Goal: Check status

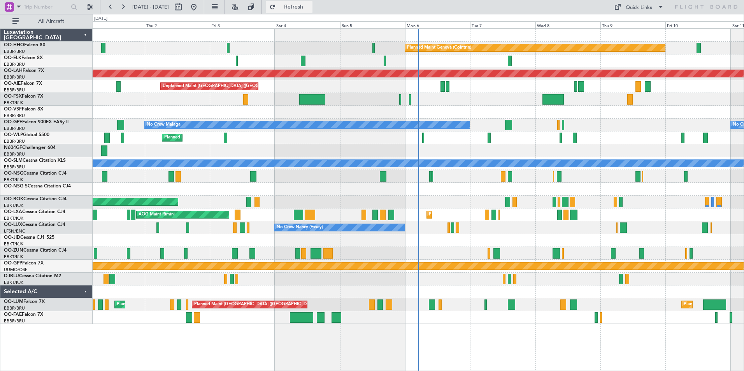
click at [301, 6] on button "Refresh" at bounding box center [289, 7] width 47 height 12
click at [310, 4] on span "Refresh" at bounding box center [293, 6] width 33 height 5
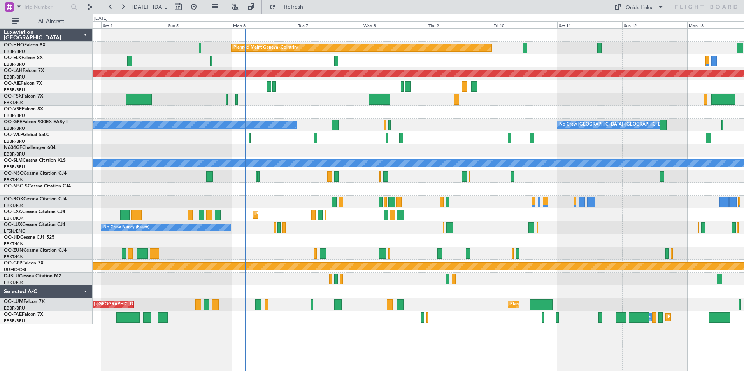
click at [259, 292] on div "Planned Maint Geneva (Cointrin) Planned Maint Alton-st Louis (St Louis Regl) Un…" at bounding box center [418, 176] width 651 height 295
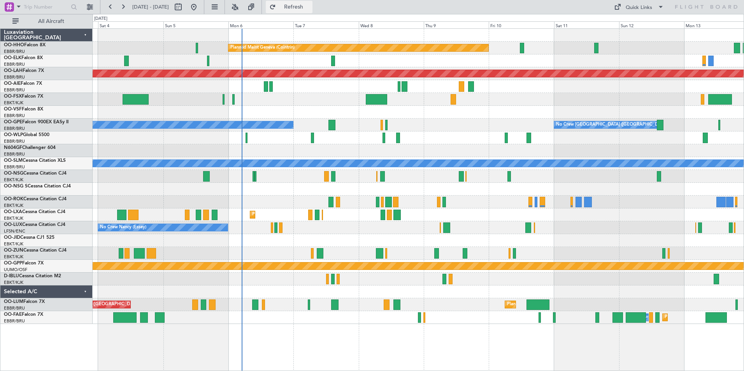
click at [310, 7] on span "Refresh" at bounding box center [293, 6] width 33 height 5
click at [310, 9] on span "Refresh" at bounding box center [293, 6] width 33 height 5
click at [310, 4] on span "Refresh" at bounding box center [293, 6] width 33 height 5
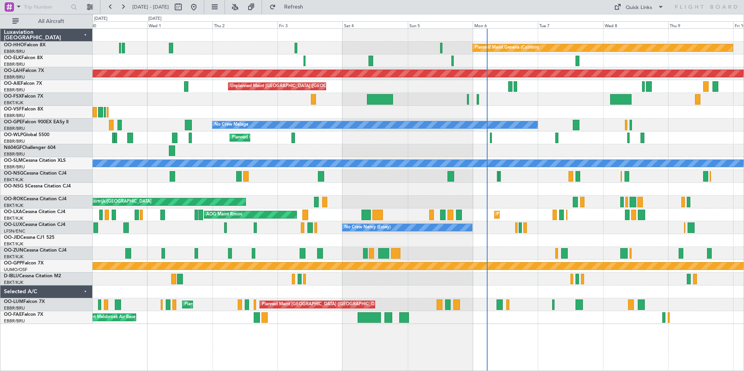
click at [503, 132] on div "Planned Maint Geneva (Cointrin) Planned Maint Kortrijk-Wevelgem Planned Maint A…" at bounding box center [418, 176] width 651 height 295
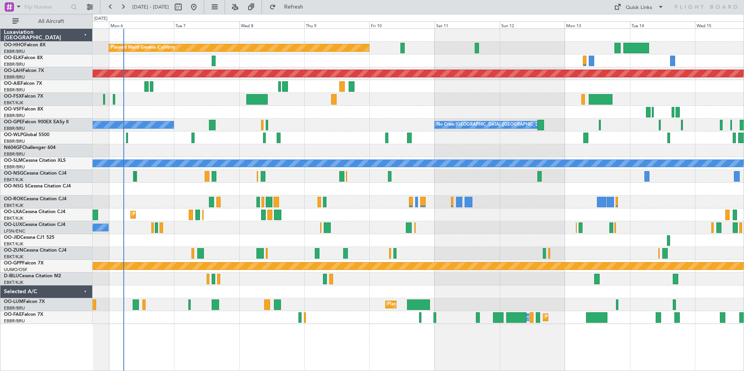
click at [144, 186] on div "Planned Maint Geneva (Cointrin) Planned Maint Alton-st Louis (St Louis Regl) Un…" at bounding box center [418, 176] width 651 height 295
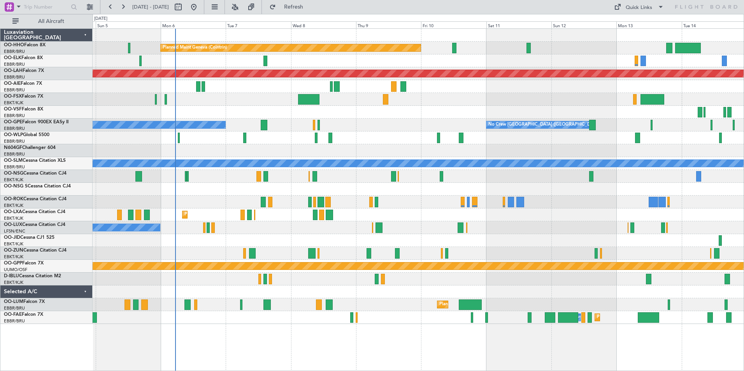
click at [203, 320] on div "Owner Melsbroek Air Base Planned Maint Melsbroek Air Base" at bounding box center [418, 317] width 651 height 13
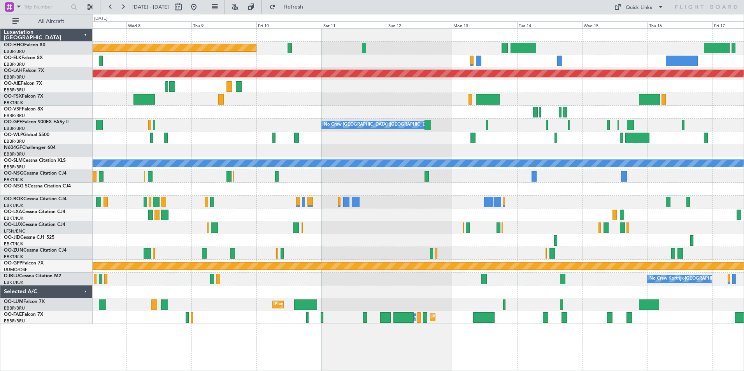
click at [289, 146] on div "Planned Maint Geneva (Cointrin) Planned Maint Alton-st Louis (St Louis Regl) No…" at bounding box center [418, 176] width 651 height 295
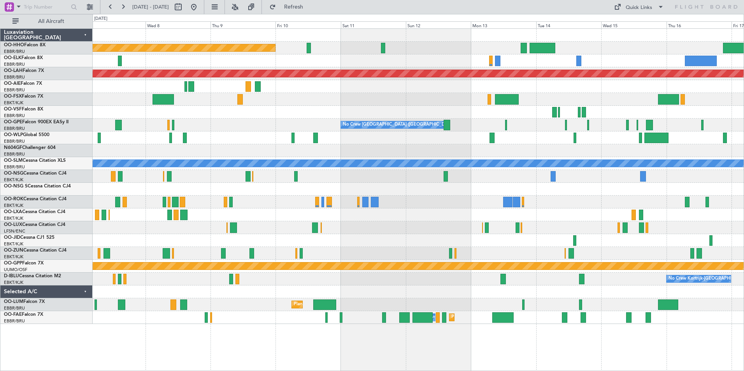
click at [501, 180] on div "Planned Maint Geneva (Cointrin) Planned Maint Alton-st Louis (St Louis Regl) No…" at bounding box center [418, 176] width 651 height 295
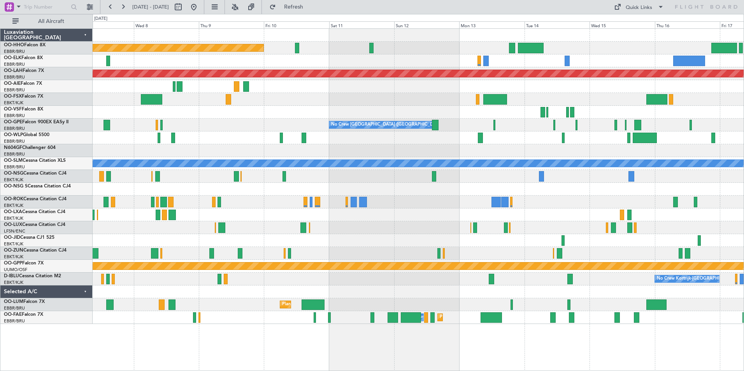
click at [743, 276] on html "10 Oct 2025 - 20 Oct 2025 Refresh Quick Links All Aircraft Planned Maint Geneva…" at bounding box center [372, 185] width 744 height 371
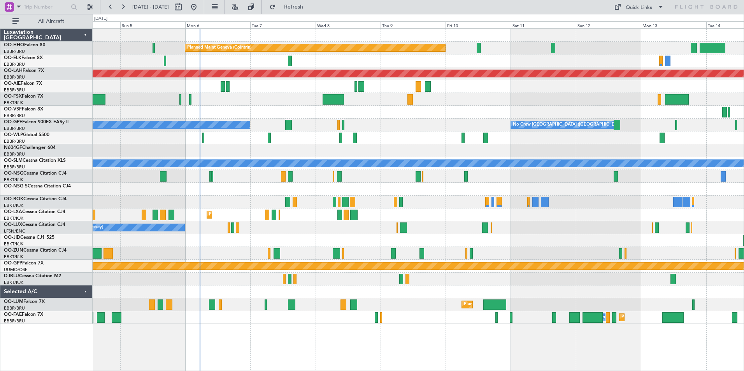
click at [325, 161] on div "Planned Maint Geneva (Cointrin) Planned Maint Alton-st Louis (St Louis Regl) Un…" at bounding box center [418, 176] width 651 height 295
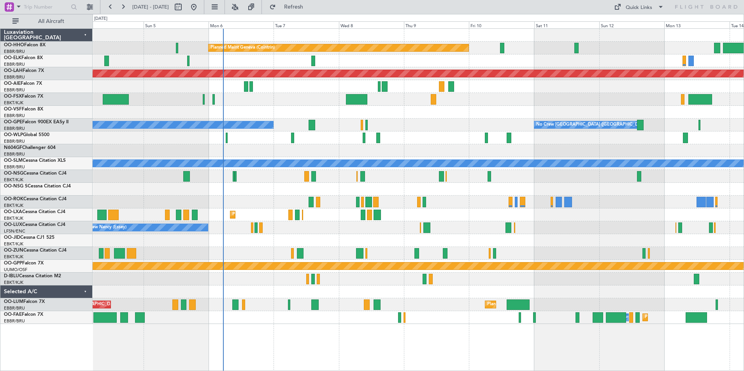
click at [654, 176] on div "Planned Maint Geneva (Cointrin) Planned Maint Alton-st Louis (St Louis Regl) Un…" at bounding box center [418, 176] width 651 height 295
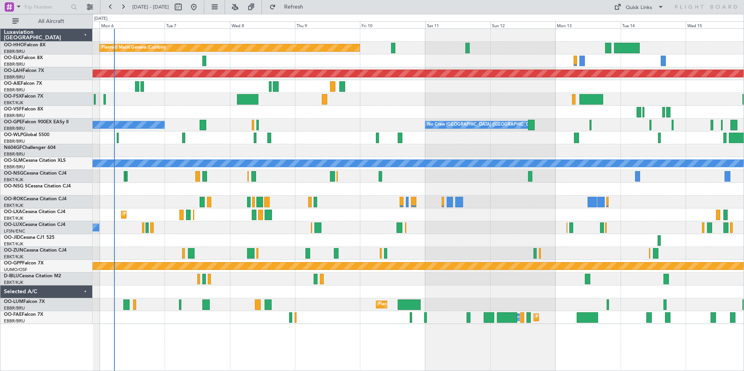
click at [499, 209] on div "Planned Maint Geneva (Cointrin) Planned Maint Alton-st Louis (St Louis Regl) Un…" at bounding box center [418, 176] width 651 height 295
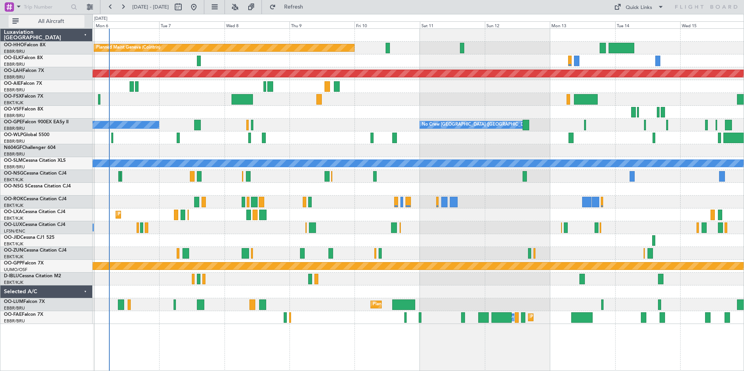
click at [47, 24] on span "All Aircraft" at bounding box center [51, 21] width 62 height 5
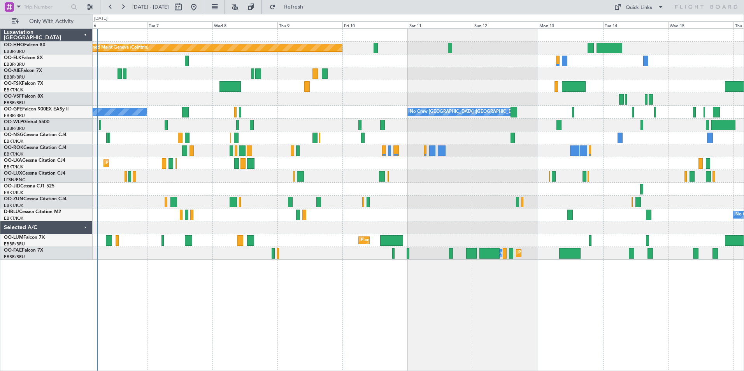
click at [151, 144] on div at bounding box center [418, 150] width 651 height 13
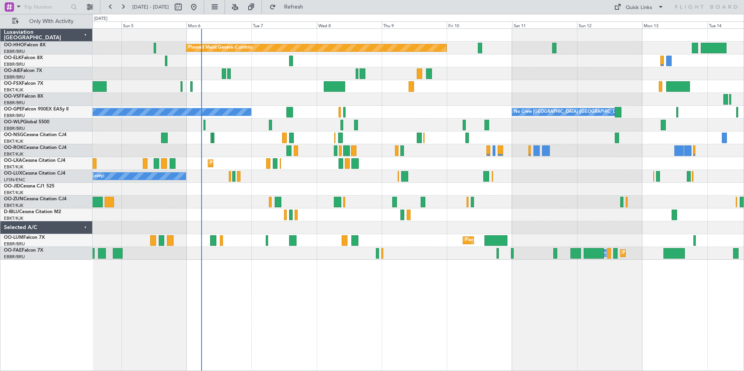
click at [335, 266] on div "Planned Maint Geneva (Cointrin) Unplanned Maint London (Farnborough) No Crew Ma…" at bounding box center [418, 199] width 651 height 343
